Goal: Book appointment/travel/reservation

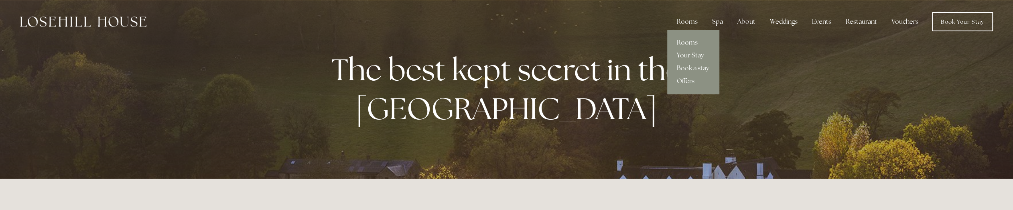
click at [687, 39] on link "Rooms" at bounding box center [693, 42] width 52 height 13
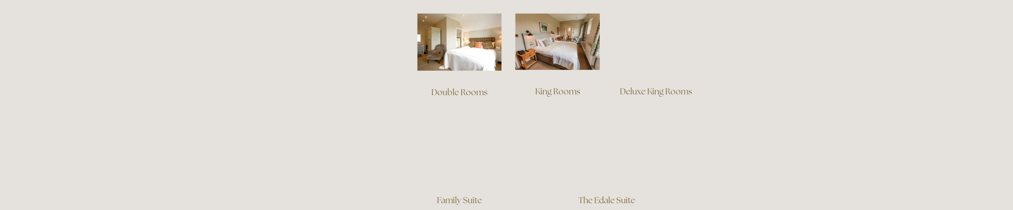
scroll to position [442, 0]
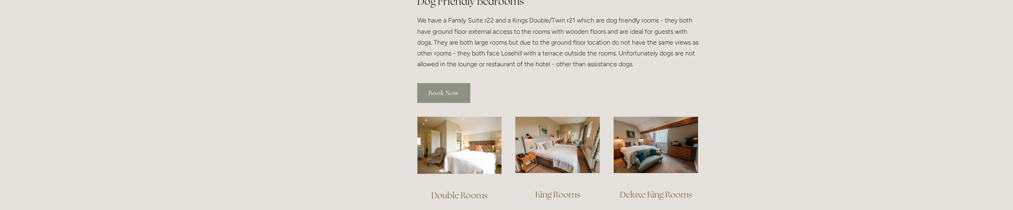
click at [435, 83] on link "Book Now" at bounding box center [443, 93] width 53 height 20
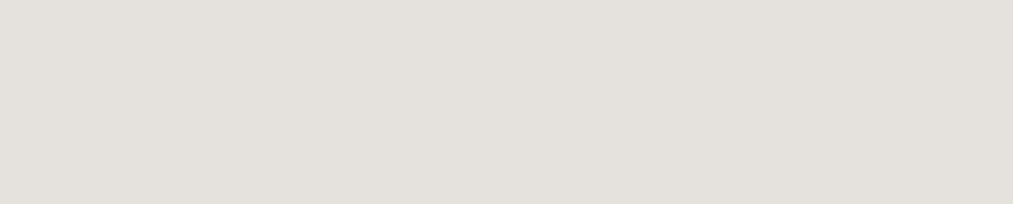
scroll to position [766, 0]
